Goal: Navigation & Orientation: Find specific page/section

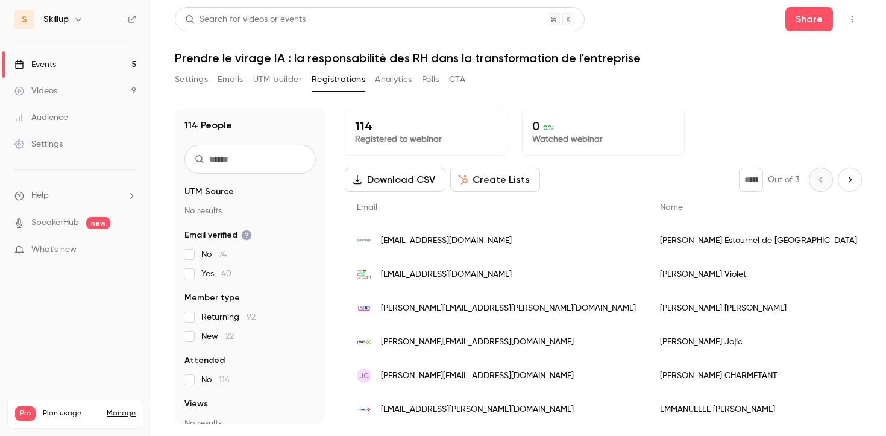
click at [106, 62] on link "Events 5" at bounding box center [75, 64] width 151 height 27
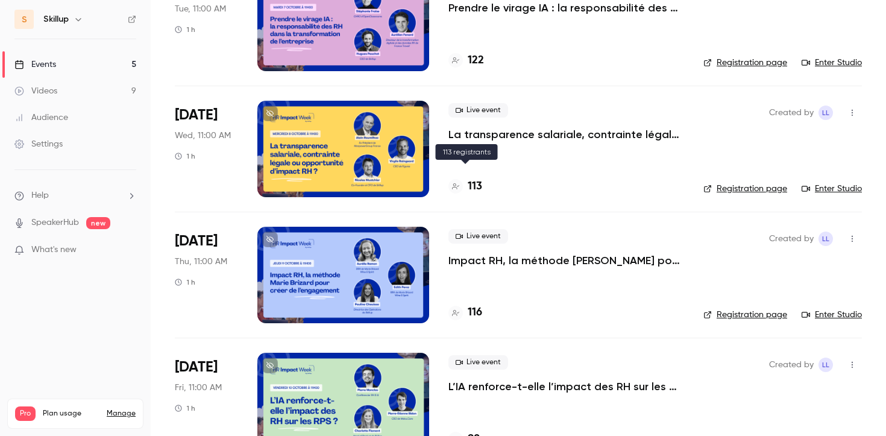
scroll to position [269, 0]
